Goal: Task Accomplishment & Management: Use online tool/utility

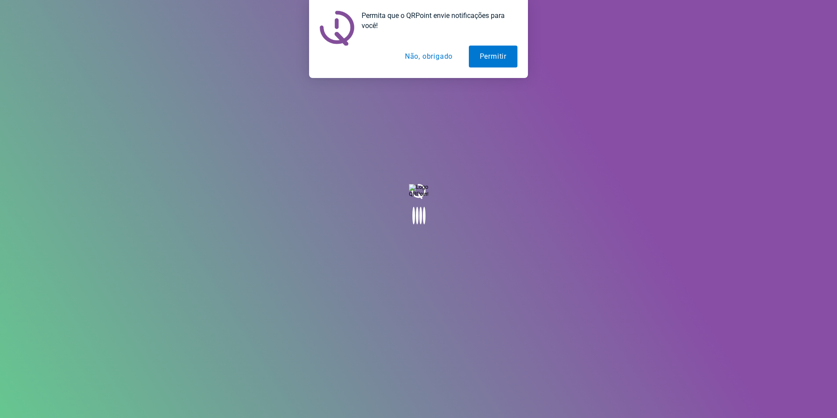
click at [417, 60] on button "Não, obrigado" at bounding box center [429, 57] width 70 height 22
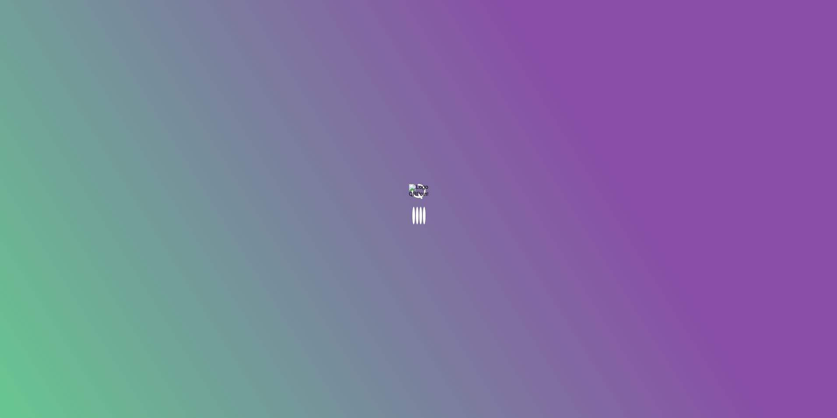
click at [423, 211] on body at bounding box center [418, 209] width 837 height 418
click at [175, 148] on body at bounding box center [418, 209] width 837 height 418
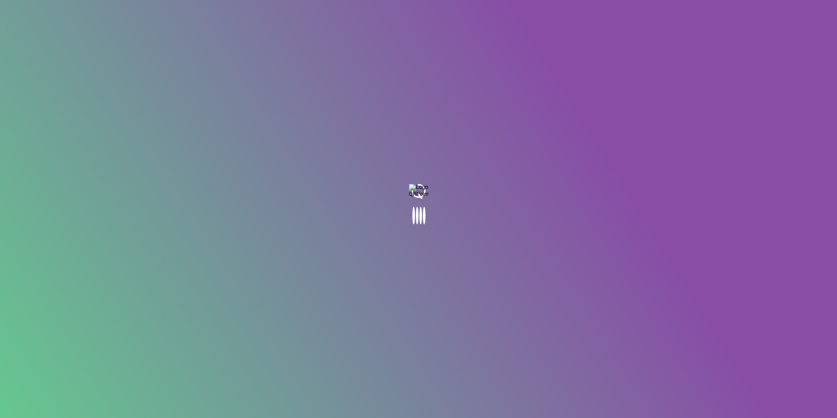
click at [175, 148] on body at bounding box center [418, 209] width 837 height 418
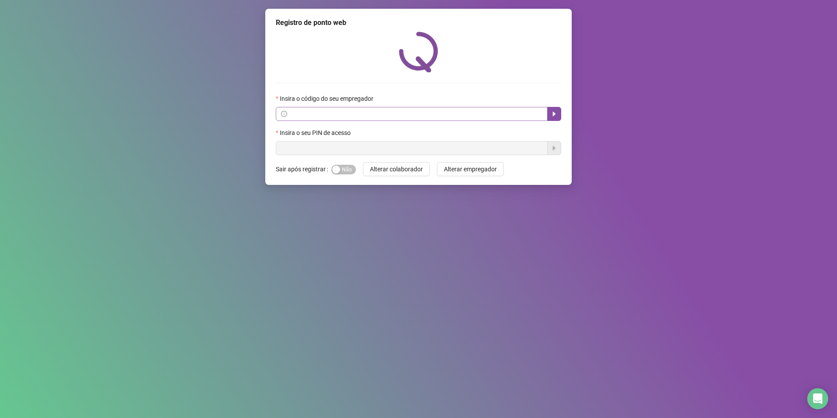
drag, startPoint x: 461, startPoint y: 102, endPoint x: 456, endPoint y: 117, distance: 15.2
click at [459, 105] on div "Insira o código do seu empregador" at bounding box center [418, 100] width 285 height 13
click at [456, 117] on input "text" at bounding box center [415, 114] width 253 height 10
drag, startPoint x: 456, startPoint y: 117, endPoint x: 457, endPoint y: 127, distance: 9.7
click at [456, 118] on input "text" at bounding box center [415, 114] width 253 height 10
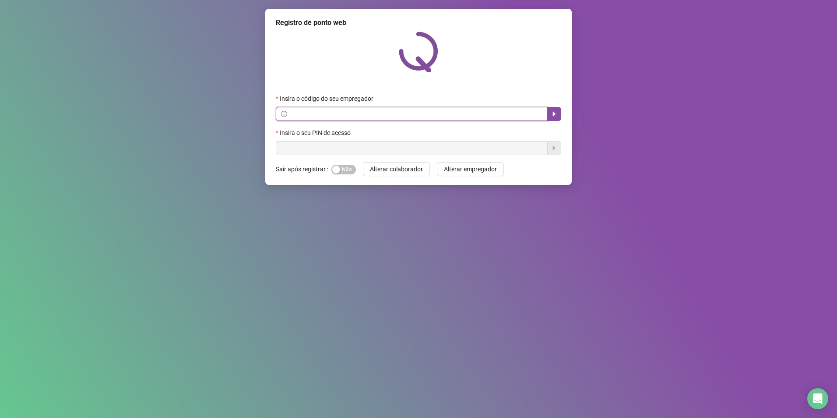
paste input "**********"
type input "**********"
drag, startPoint x: 364, startPoint y: 141, endPoint x: 364, endPoint y: 147, distance: 6.1
click at [364, 144] on div "Insira o seu PIN de acesso" at bounding box center [418, 141] width 285 height 27
click at [364, 148] on input "text" at bounding box center [412, 148] width 272 height 14
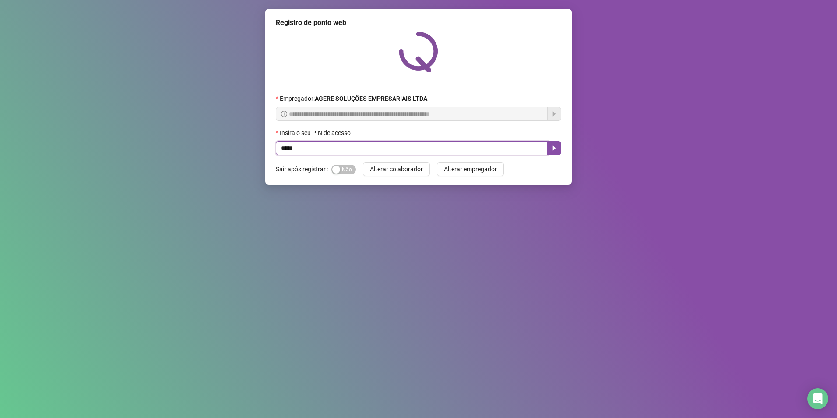
type input "*****"
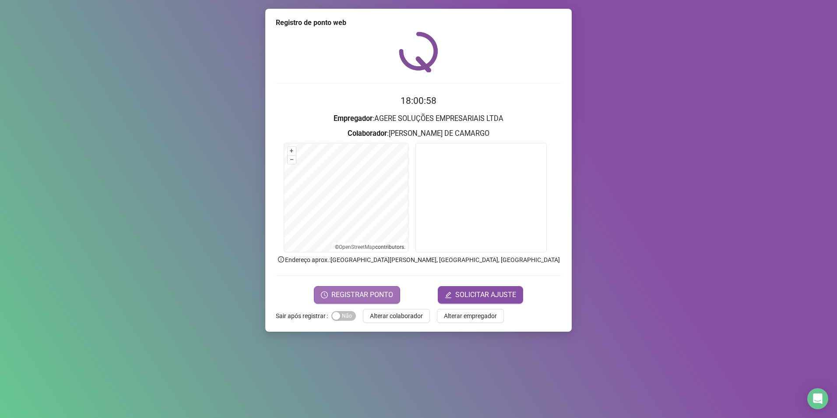
click at [342, 296] on span "REGISTRAR PONTO" at bounding box center [362, 294] width 62 height 11
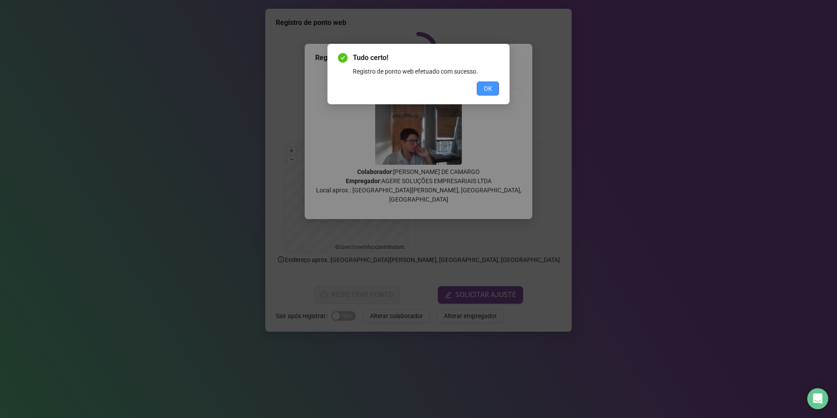
click at [495, 84] on button "OK" at bounding box center [488, 88] width 22 height 14
